Goal: Task Accomplishment & Management: Complete application form

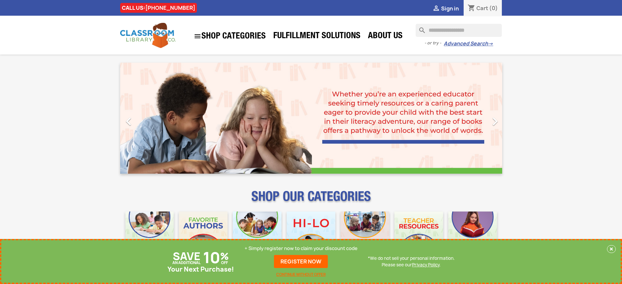
click at [301, 248] on p "+ Simply register now to claim your discount code" at bounding box center [301, 248] width 113 height 7
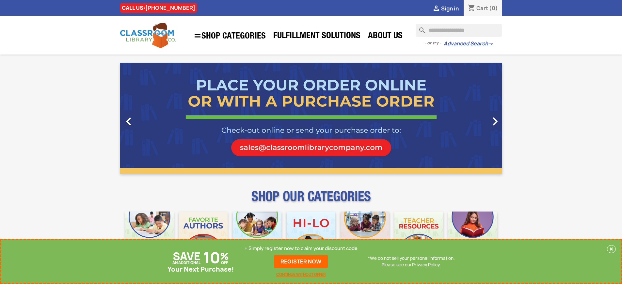
click at [301, 248] on p "+ Simply register now to claim your discount code" at bounding box center [301, 248] width 113 height 7
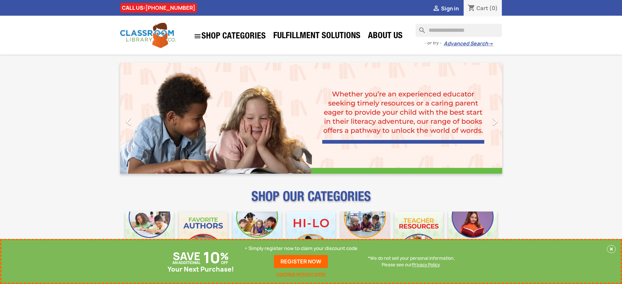
click at [301, 248] on p "+ Simply register now to claim your discount code" at bounding box center [301, 248] width 113 height 7
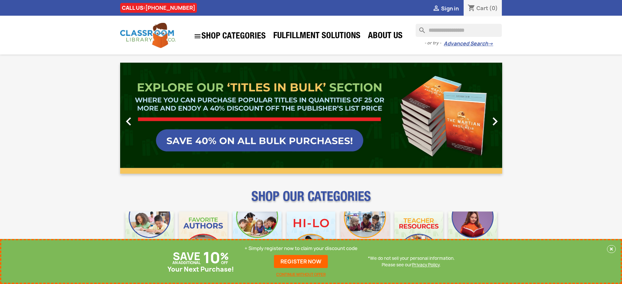
click at [301, 248] on p "+ Simply register now to claim your discount code" at bounding box center [301, 248] width 113 height 7
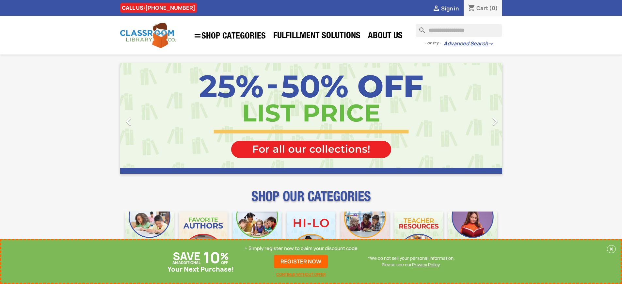
click at [301, 262] on link "REGISTER NOW" at bounding box center [301, 261] width 54 height 13
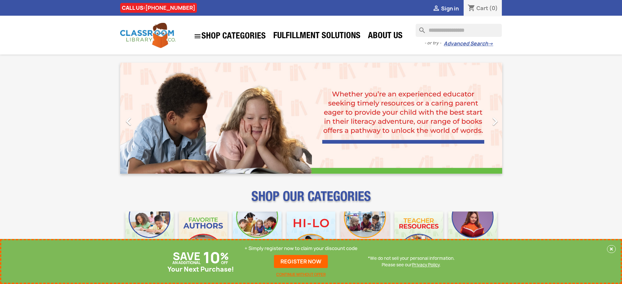
click at [301, 248] on p "+ Simply register now to claim your discount code" at bounding box center [301, 248] width 113 height 7
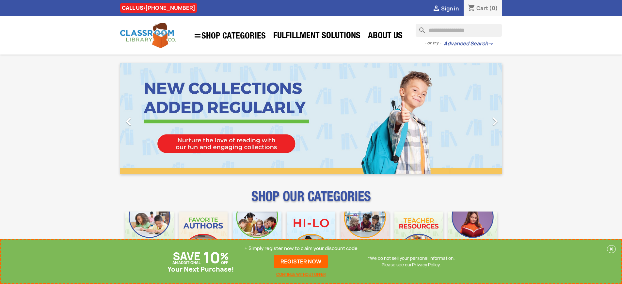
click at [301, 248] on p "+ Simply register now to claim your discount code" at bounding box center [301, 248] width 113 height 7
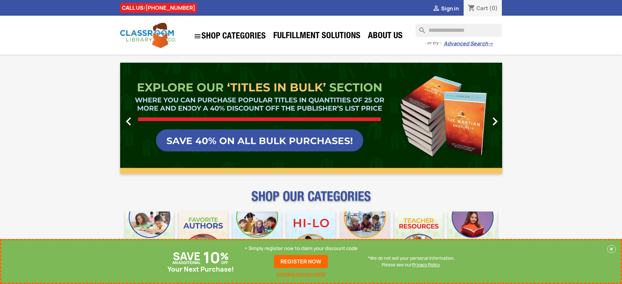
click at [301, 248] on p "+ Simply register now to claim your discount code" at bounding box center [301, 248] width 113 height 7
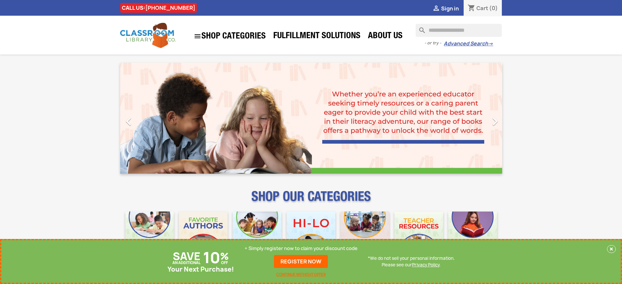
click at [301, 248] on p "+ Simply register now to claim your discount code" at bounding box center [301, 248] width 113 height 7
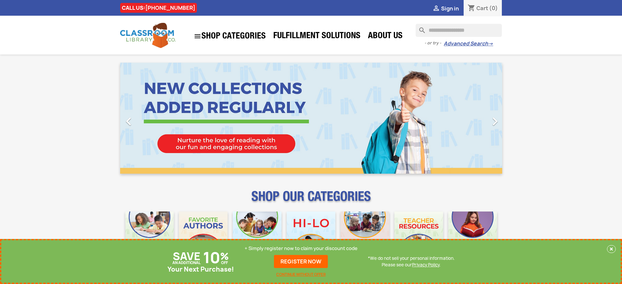
click at [301, 248] on p "+ Simply register now to claim your discount code" at bounding box center [301, 248] width 113 height 7
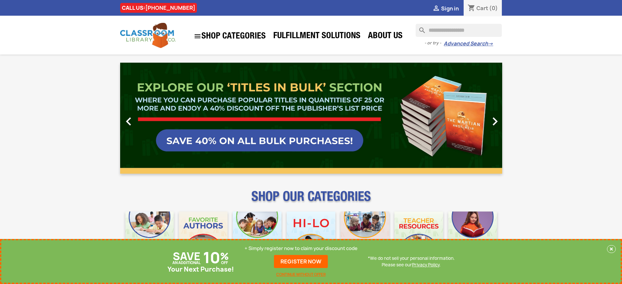
click at [301, 248] on p "+ Simply register now to claim your discount code" at bounding box center [301, 248] width 113 height 7
click at [301, 262] on link "REGISTER NOW" at bounding box center [301, 261] width 54 height 13
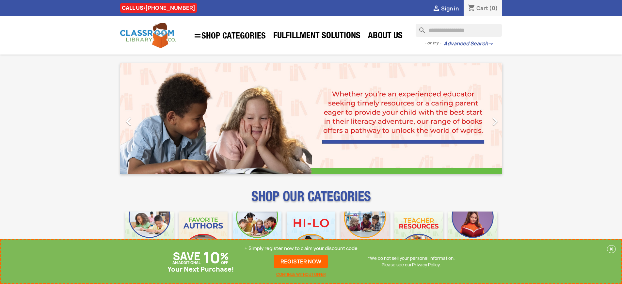
click at [301, 248] on p "+ Simply register now to claim your discount code" at bounding box center [301, 248] width 113 height 7
click at [301, 262] on link "REGISTER NOW" at bounding box center [301, 261] width 54 height 13
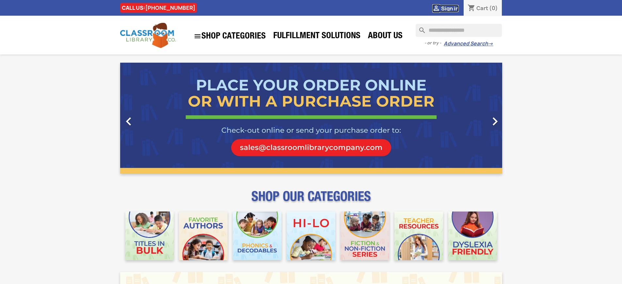
click at [450, 8] on span "Sign in" at bounding box center [450, 8] width 18 height 7
